Goal: Use online tool/utility: Utilize a website feature to perform a specific function

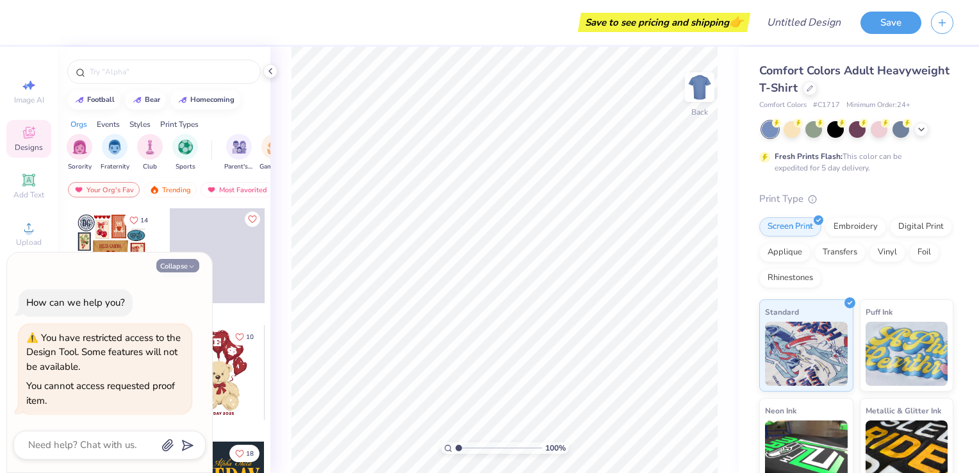
click at [174, 267] on button "Collapse" at bounding box center [177, 265] width 43 height 13
type textarea "x"
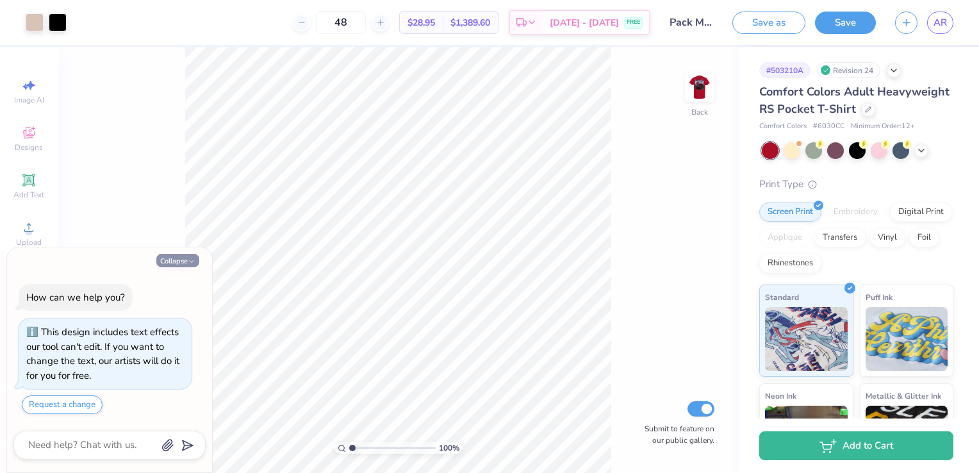
click at [177, 261] on button "Collapse" at bounding box center [177, 260] width 43 height 13
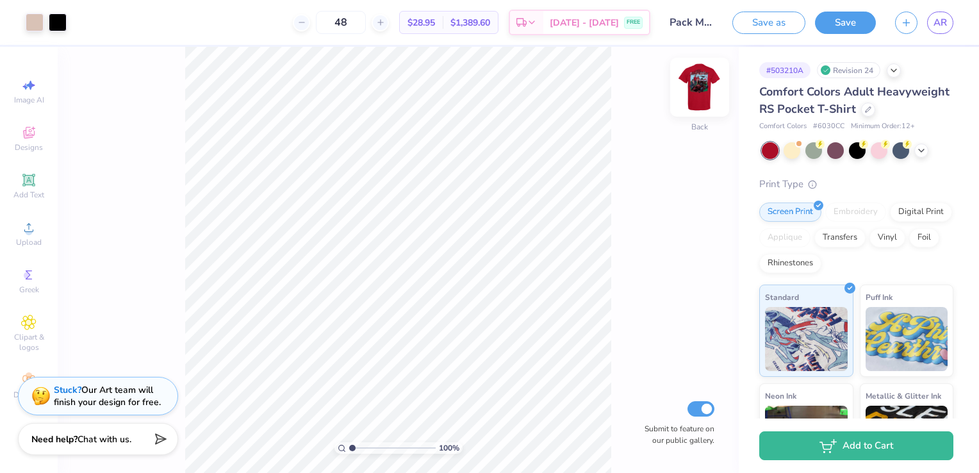
click at [690, 108] on img at bounding box center [699, 87] width 51 height 51
type textarea "x"
type input "1.01886167673502"
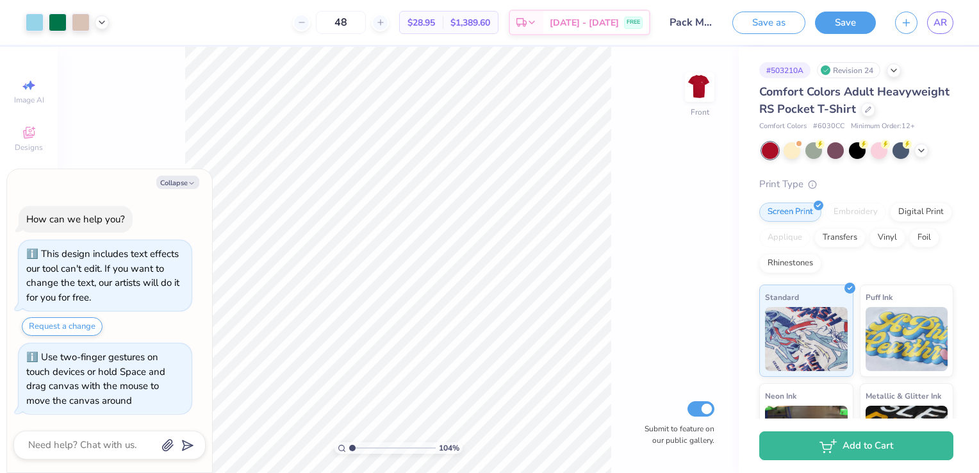
type textarea "x"
type input "1.03631835000078"
type textarea "x"
type input "1.17394519781389"
type textarea "x"
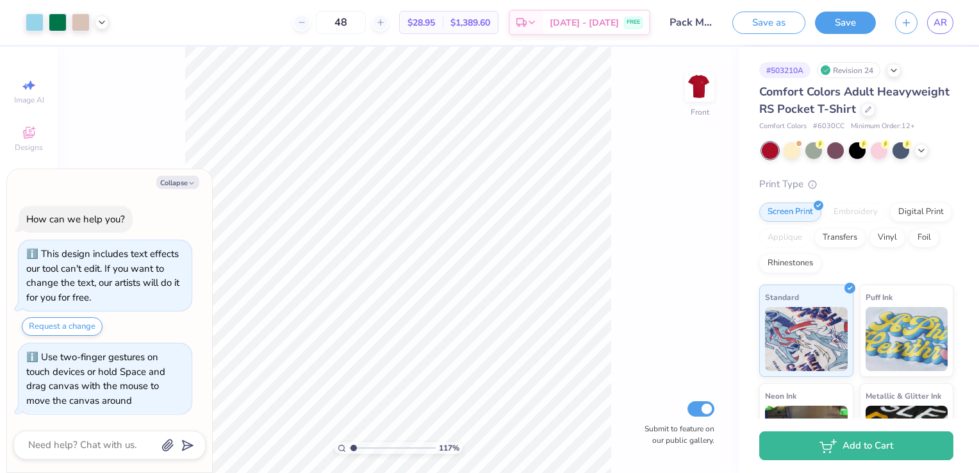
type input "1.17394519781389"
type textarea "x"
type input "1.17394519781389"
type textarea "x"
type input "1.17394519781389"
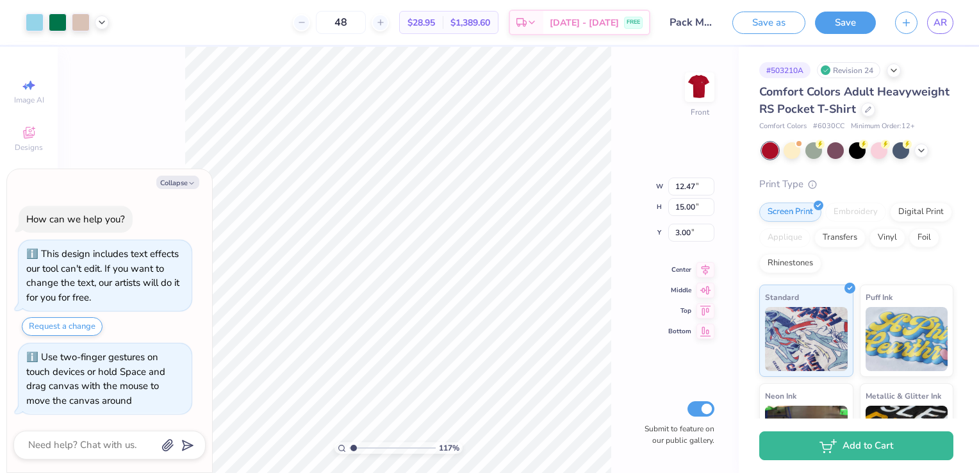
type textarea "x"
type input "1.27483064633973"
type input "0.33"
type input "0.30"
type input "5.47"
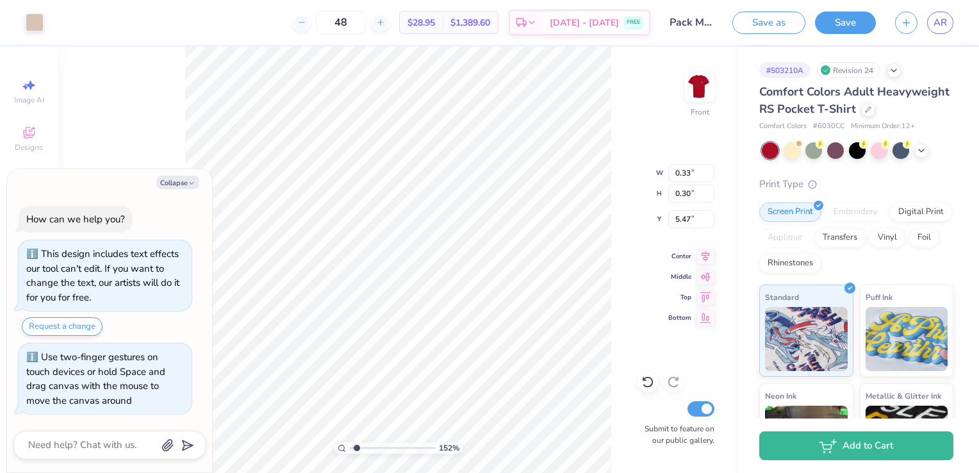
type input "1.52824203080613"
type textarea "x"
type input "1.52824203080613"
type input "11.39"
type input "5.47"
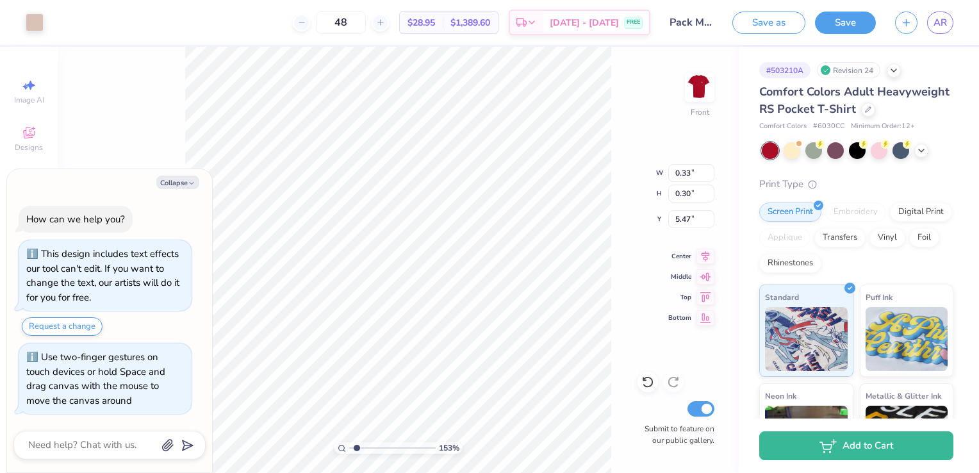
type input "5.69"
type textarea "x"
type input "1.52824203080613"
type textarea "x"
type input "1.52824203080613"
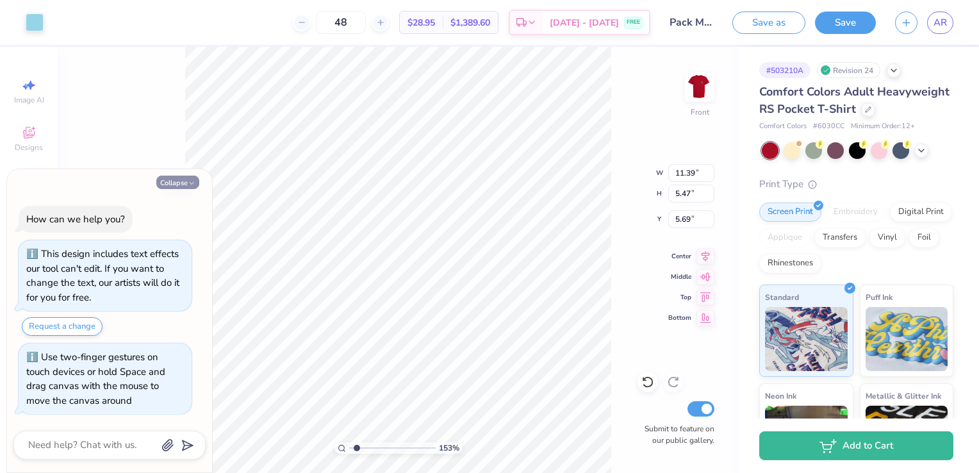
click at [182, 183] on button "Collapse" at bounding box center [177, 182] width 43 height 13
type textarea "x"
type input "1.52824203080613"
type input "5.79"
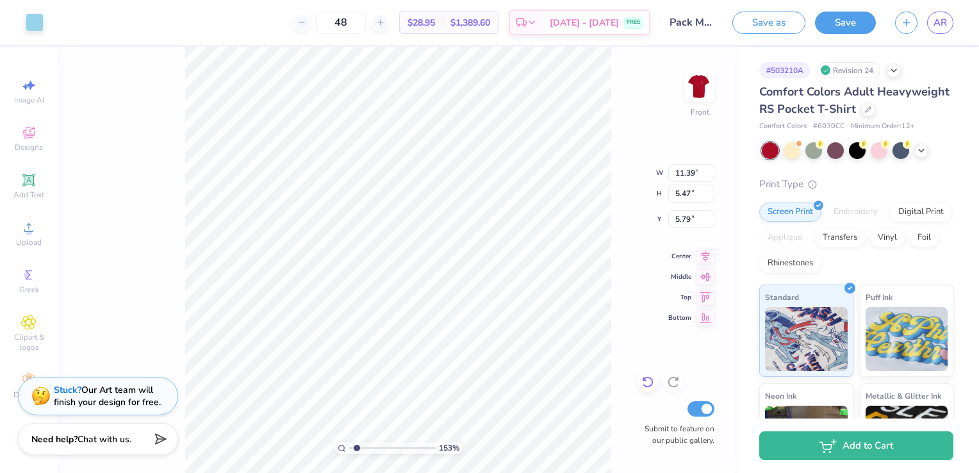
click at [647, 382] on icon at bounding box center [648, 382] width 13 height 13
type input "1.52824203080613"
type input "11.32"
type input "11.51"
type input "6.39"
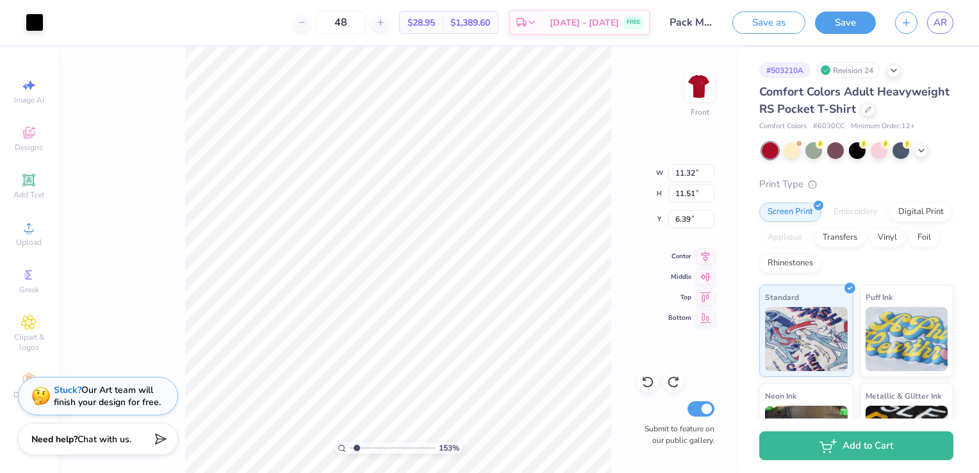
type input "1.52824203080613"
type input "5.97"
type input "0.92"
type input "4.73"
type input "1.52824203080613"
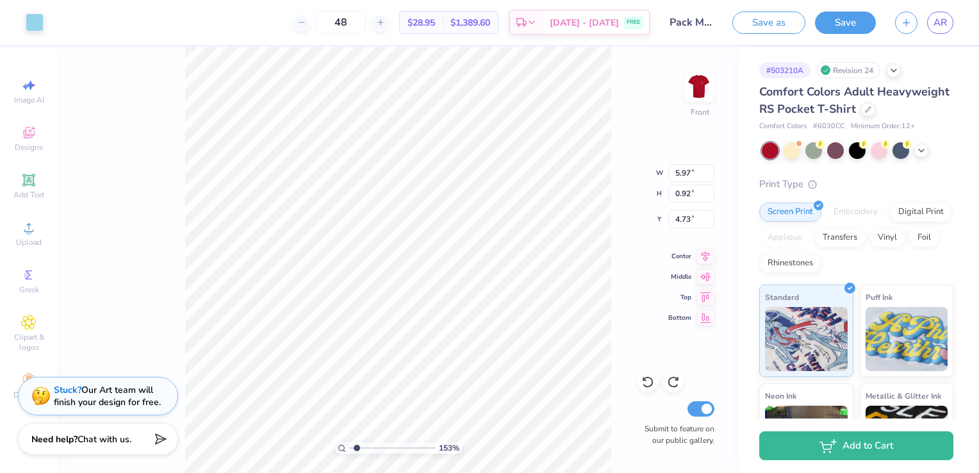
type input "12.36"
type input "4.18"
type input "3.00"
click at [626, 266] on div "153 % Front W 12.36 12.36 " H 4.18 4.18 " Y 3.00 3.00 " Center Middle Top Botto…" at bounding box center [398, 260] width 681 height 426
type input "1.52824203080613"
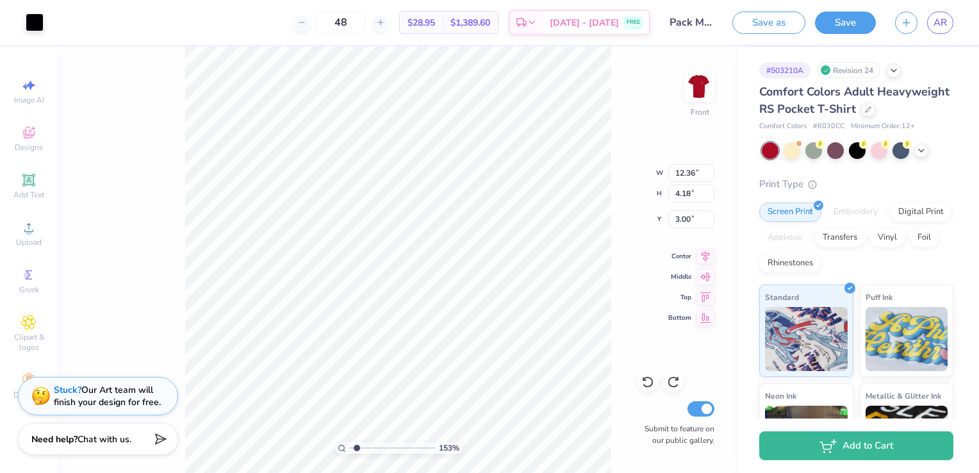
type input "3.20"
type input "1.52824203080613"
type input "1.54"
type input "0.62"
type input "4.53"
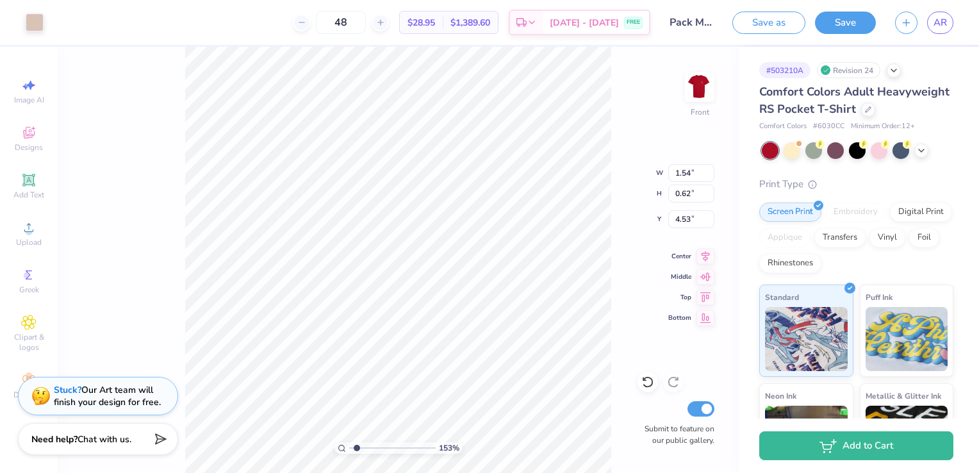
click at [613, 298] on div "153 % Front W 1.54 1.54 " H 0.62 0.62 " Y 4.53 4.53 " Center Middle Top Bottom …" at bounding box center [398, 260] width 681 height 426
type input "1.52824203080613"
type input "4.12"
click at [624, 298] on div "153 % Front Submit to feature on our public gallery." at bounding box center [398, 260] width 681 height 426
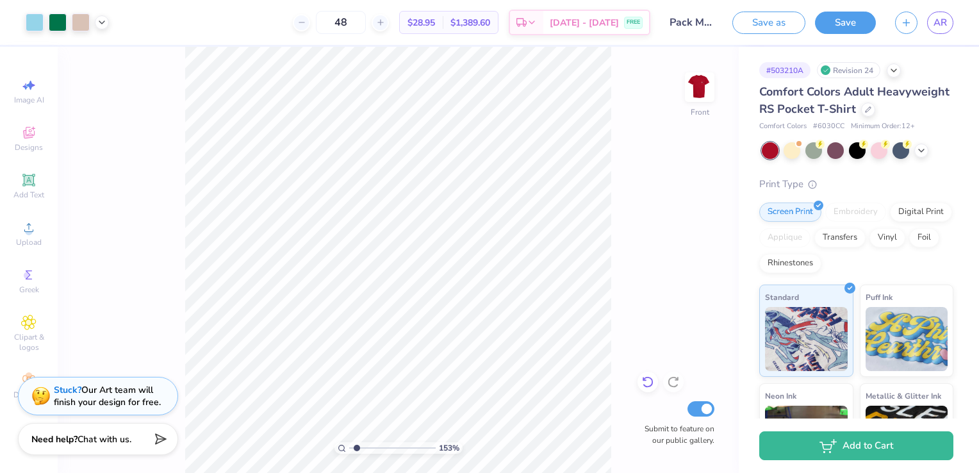
click at [649, 385] on icon at bounding box center [648, 382] width 13 height 13
click at [649, 387] on icon at bounding box center [647, 383] width 11 height 12
click at [649, 389] on div at bounding box center [648, 382] width 21 height 21
type input "1.52824203080613"
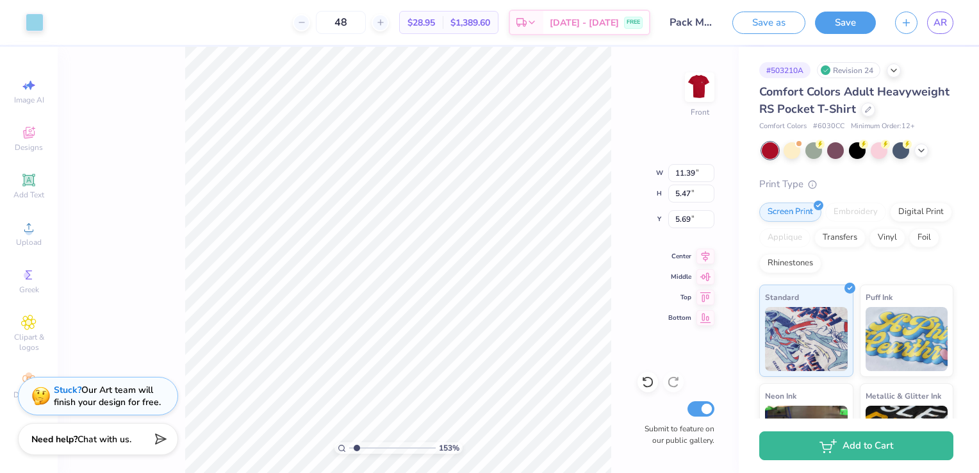
type input "4.63"
type input "2.97"
type input "14.57"
type input "1.52824203080613"
type input "0.82"
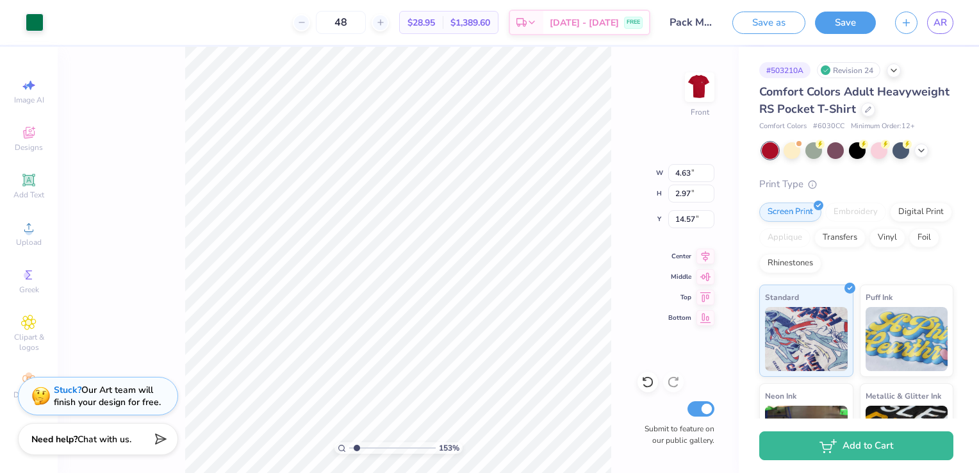
type input "0.37"
type input "7.20"
click at [646, 383] on icon at bounding box center [648, 382] width 13 height 13
type input "1.52824203080613"
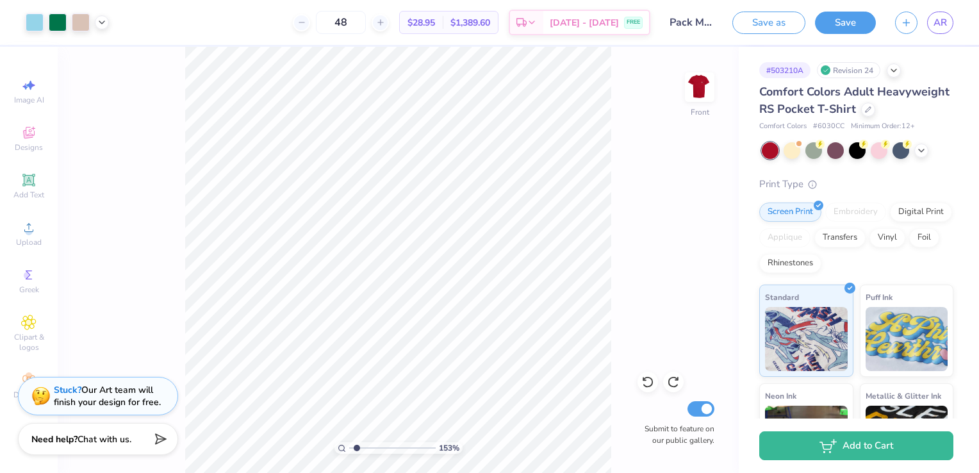
click at [636, 338] on div "153 % Front Submit to feature on our public gallery." at bounding box center [398, 260] width 681 height 426
